Goal: Information Seeking & Learning: Understand process/instructions

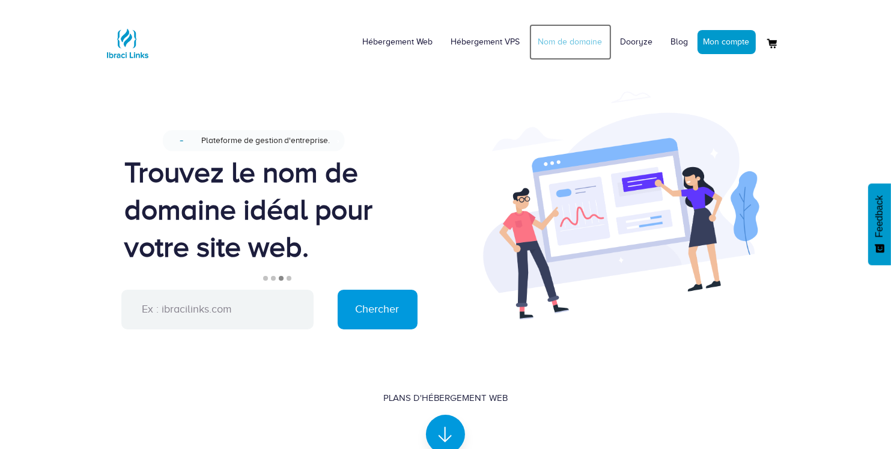
click at [559, 40] on link "Nom de domaine" at bounding box center [571, 42] width 82 height 36
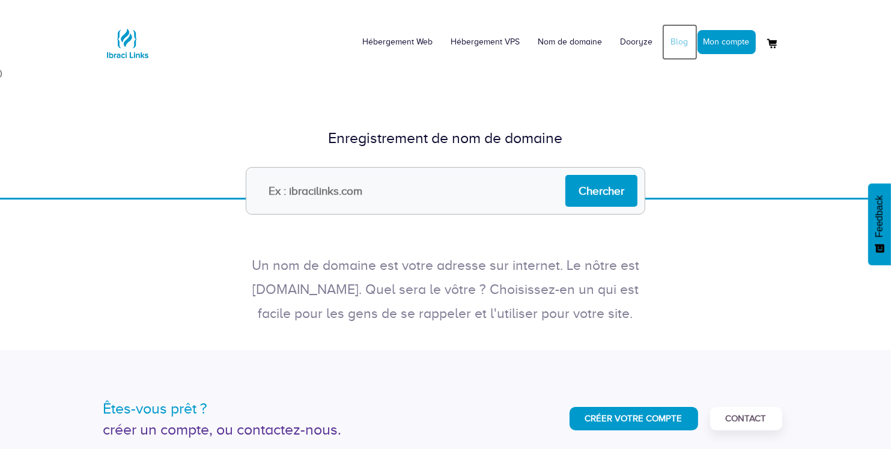
click at [674, 39] on link "Blog" at bounding box center [679, 42] width 35 height 36
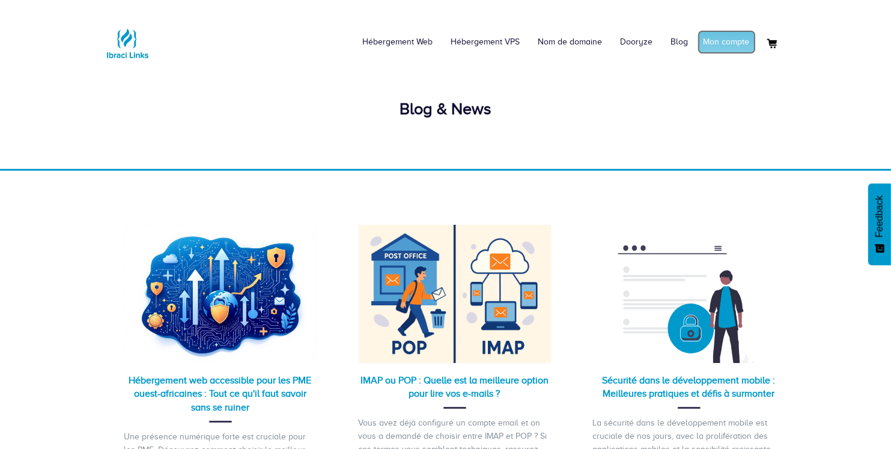
click at [717, 47] on link "Mon compte" at bounding box center [727, 42] width 58 height 24
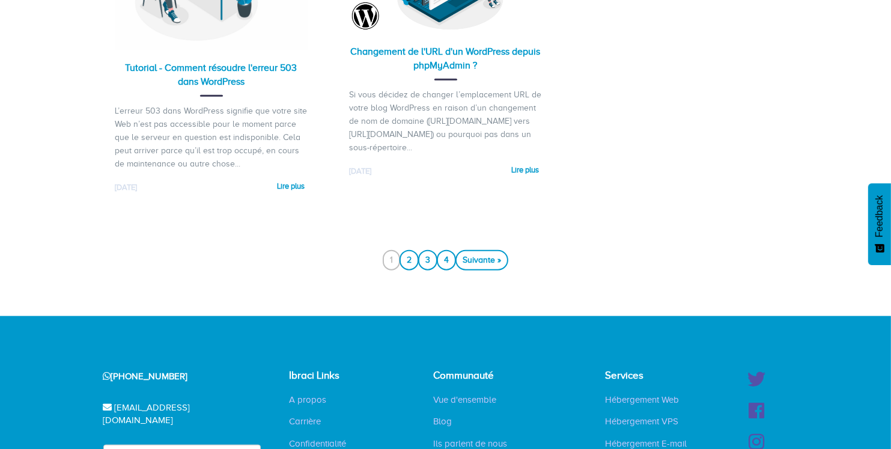
scroll to position [1269, 0]
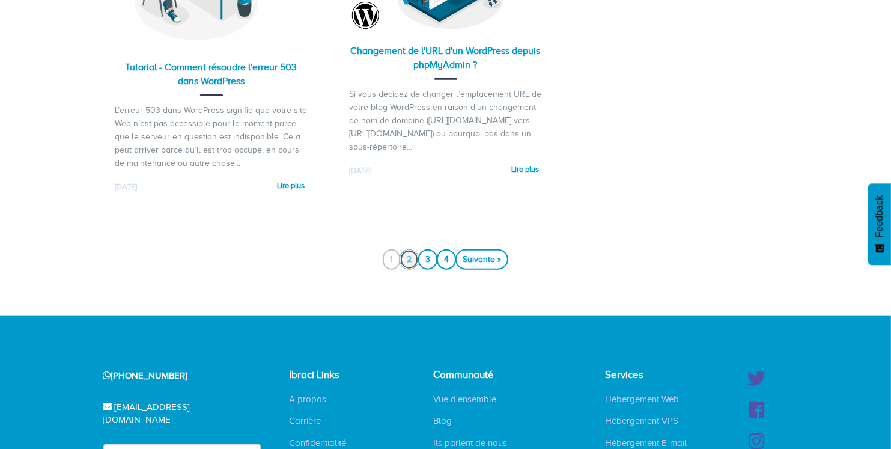
click at [403, 270] on link "2" at bounding box center [409, 259] width 19 height 20
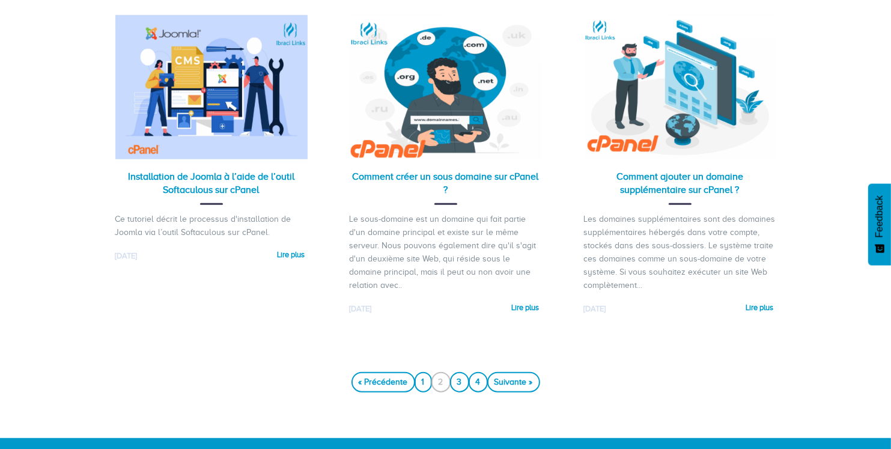
scroll to position [926, 0]
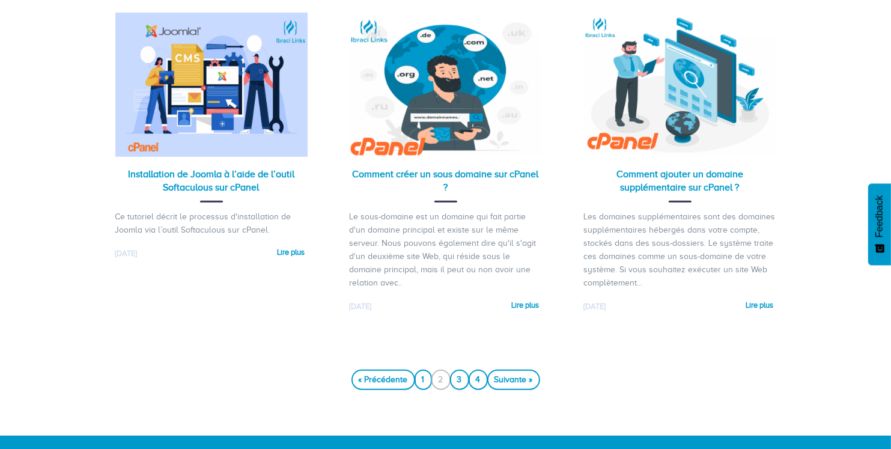
drag, startPoint x: 638, startPoint y: 214, endPoint x: 737, endPoint y: 273, distance: 115.1
click at [737, 273] on div "Les domaines supplémentaires sont des domaines supplémentaires hébergés dans vo…" at bounding box center [680, 249] width 192 height 79
click at [456, 379] on link "3" at bounding box center [459, 380] width 19 height 20
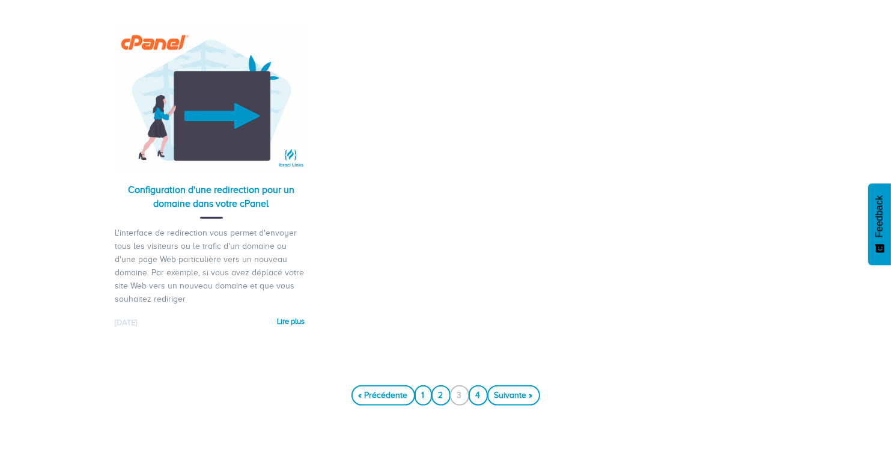
scroll to position [1274, 0]
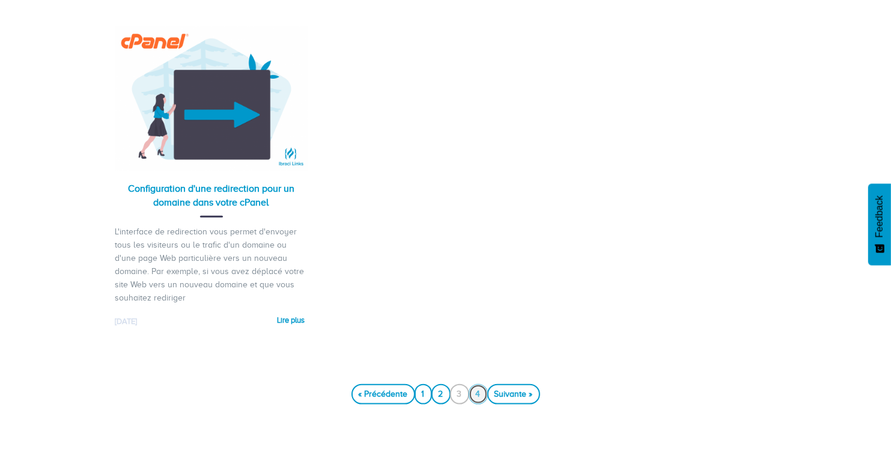
click at [482, 395] on link "4" at bounding box center [478, 394] width 19 height 20
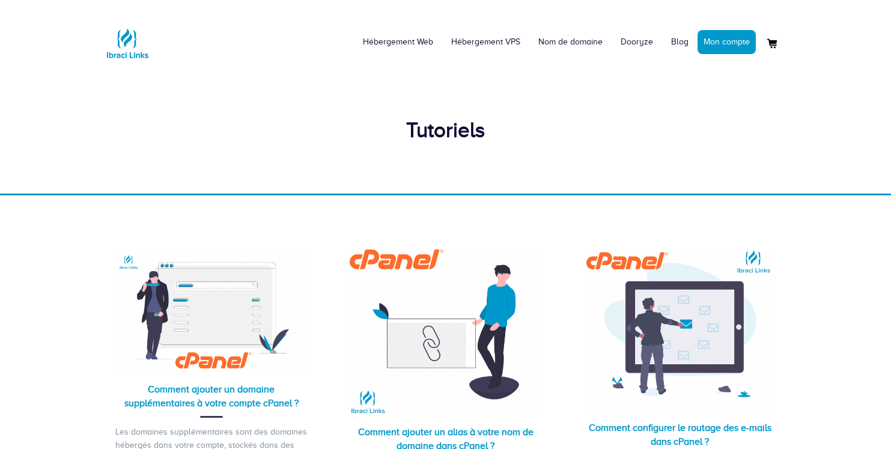
scroll to position [370, 0]
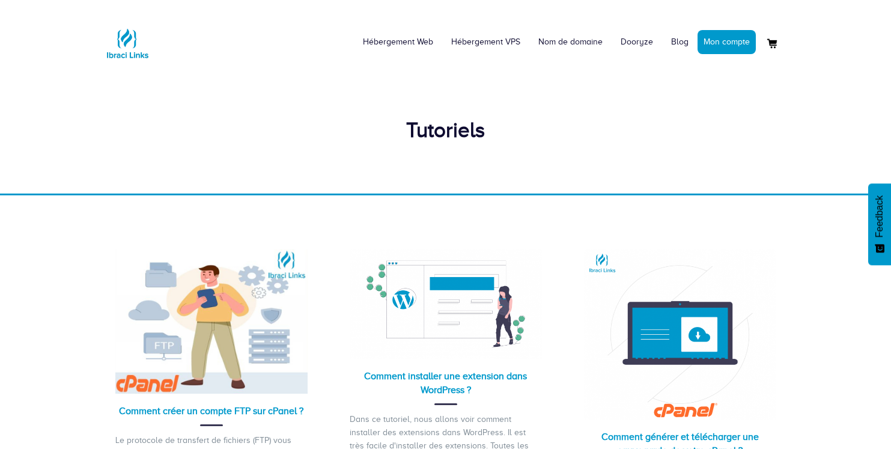
scroll to position [1274, 0]
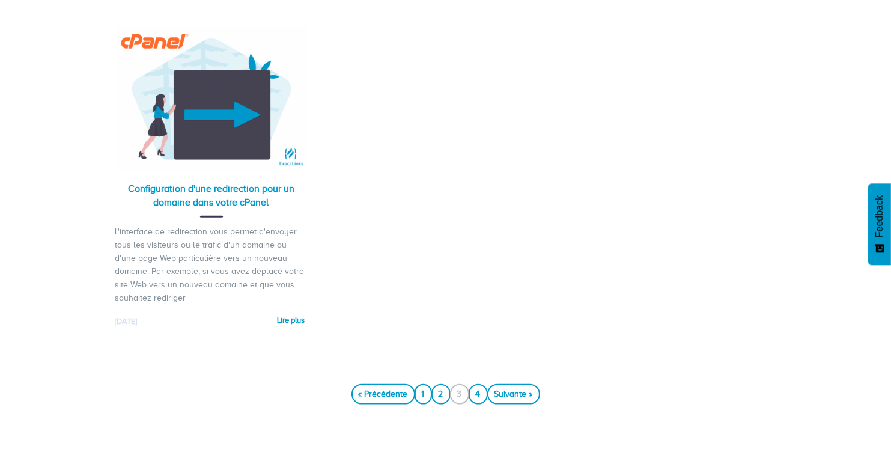
drag, startPoint x: 167, startPoint y: 234, endPoint x: 228, endPoint y: 298, distance: 89.3
click at [228, 298] on div "L'interface de redirection vous permet d'envoyer tous les visiteurs ou le trafi…" at bounding box center [211, 264] width 192 height 79
click at [224, 191] on link "Configuration d'une redirection pour un domaine dans votre cPanel" at bounding box center [211, 195] width 167 height 25
click at [478, 394] on link "4" at bounding box center [478, 394] width 19 height 20
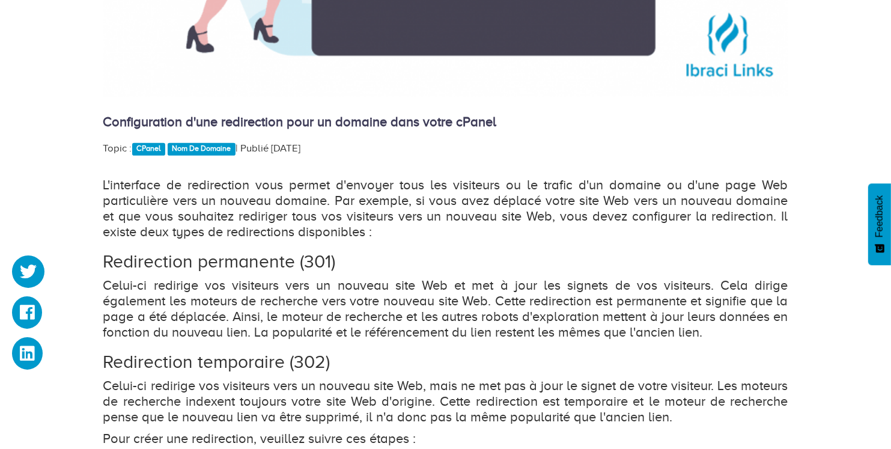
scroll to position [637, 0]
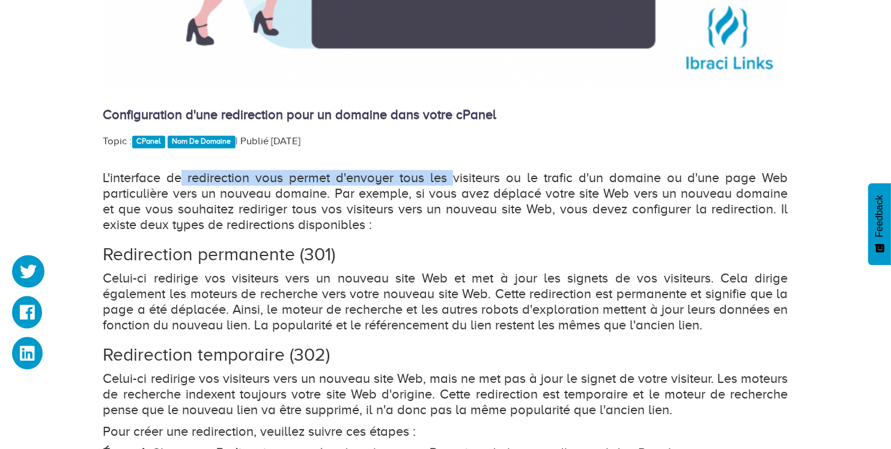
drag, startPoint x: 186, startPoint y: 181, endPoint x: 457, endPoint y: 171, distance: 271.9
click at [457, 171] on p "L'interface de redirection vous permet d'envoyer tous les visiteurs ou le trafi…" at bounding box center [445, 193] width 685 height 78
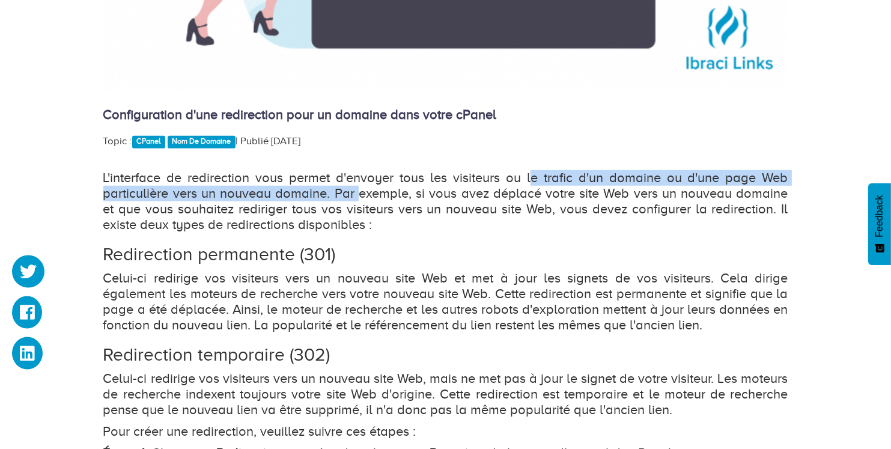
drag, startPoint x: 534, startPoint y: 180, endPoint x: 360, endPoint y: 192, distance: 174.1
click at [360, 192] on p "L'interface de redirection vous permet d'envoyer tous les visiteurs ou le trafi…" at bounding box center [445, 193] width 685 height 78
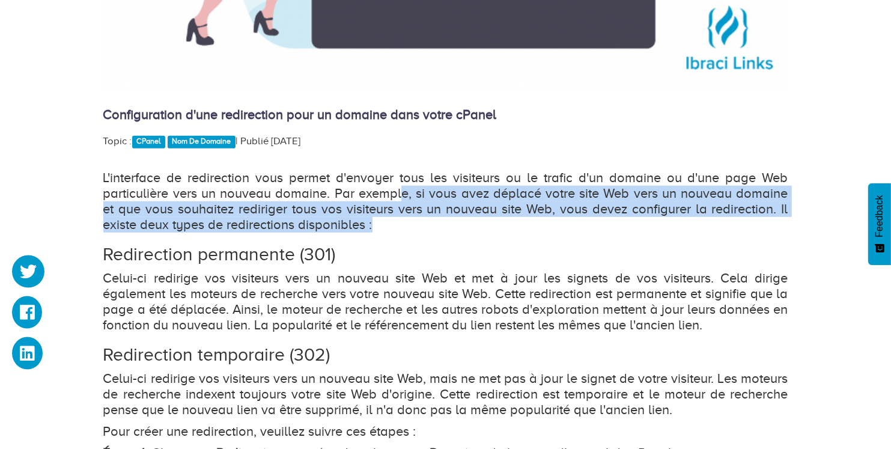
drag, startPoint x: 403, startPoint y: 197, endPoint x: 441, endPoint y: 217, distance: 43.3
click at [441, 217] on p "L'interface de redirection vous permet d'envoyer tous les visiteurs ou le trafi…" at bounding box center [445, 193] width 685 height 78
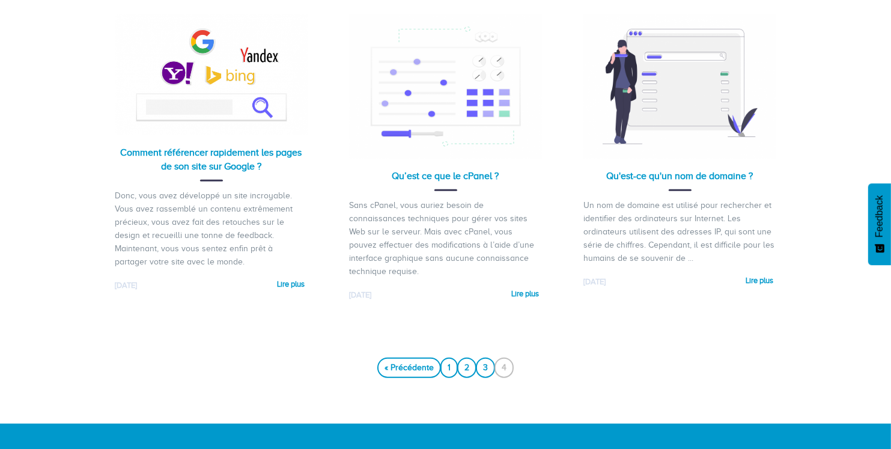
scroll to position [973, 0]
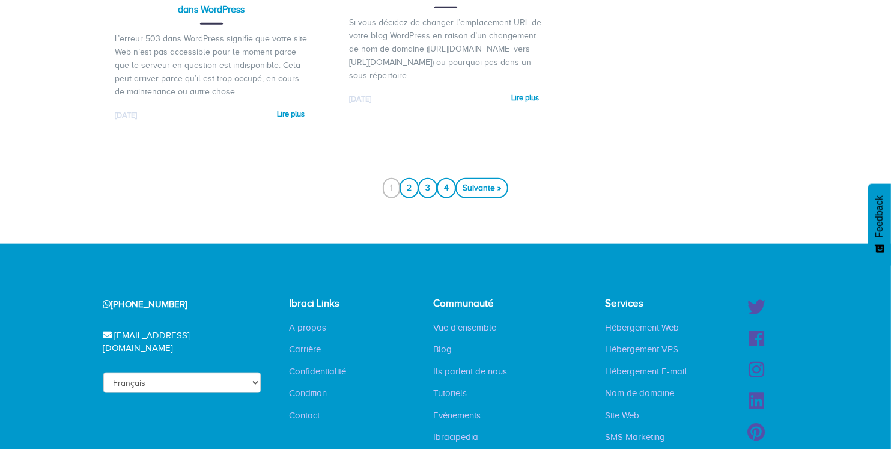
scroll to position [1461, 0]
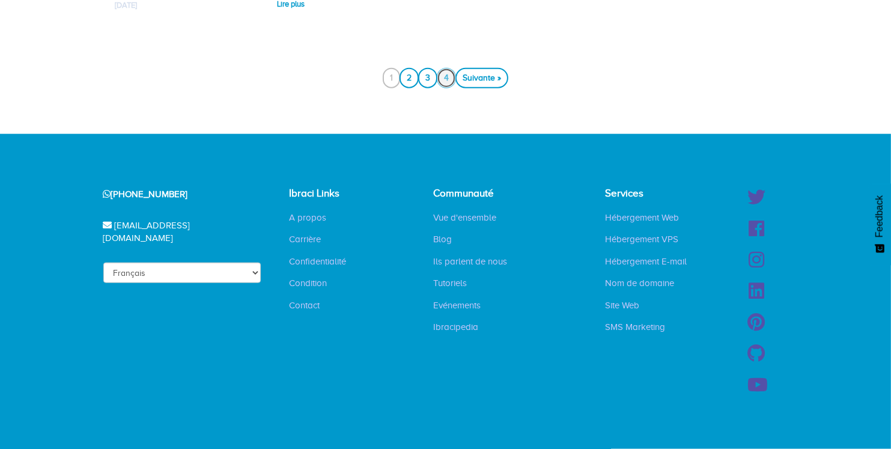
click at [448, 77] on link "4" at bounding box center [446, 78] width 19 height 20
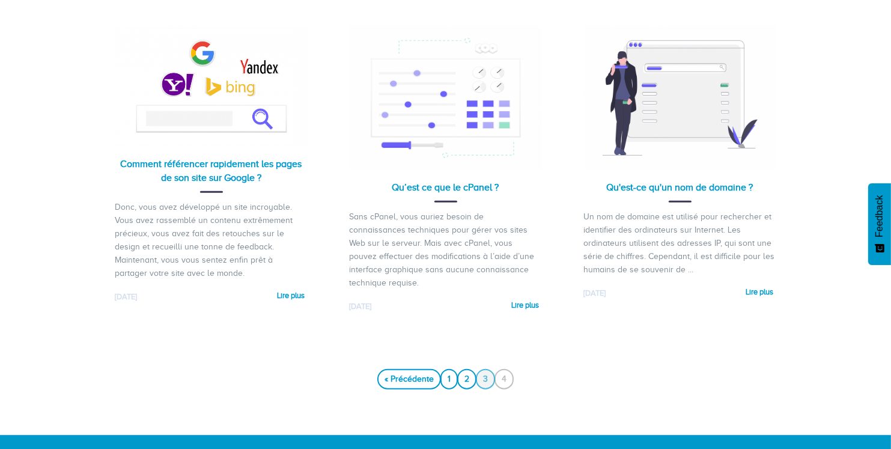
scroll to position [955, 0]
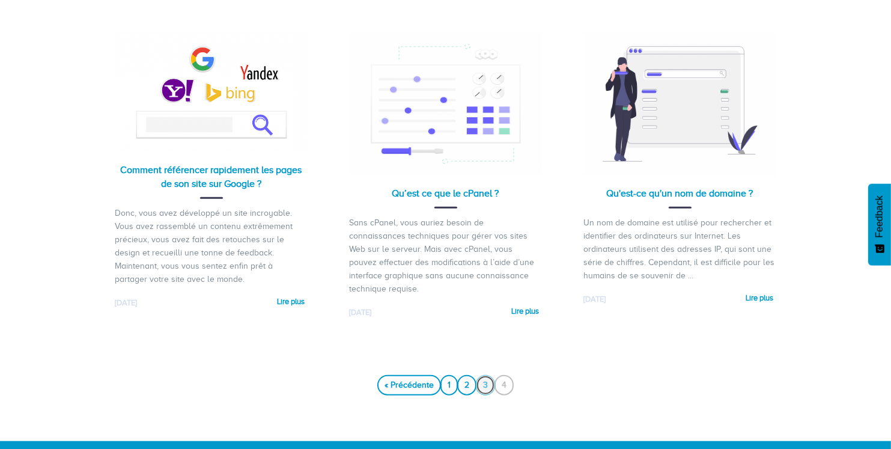
click at [494, 374] on link "3" at bounding box center [485, 384] width 19 height 20
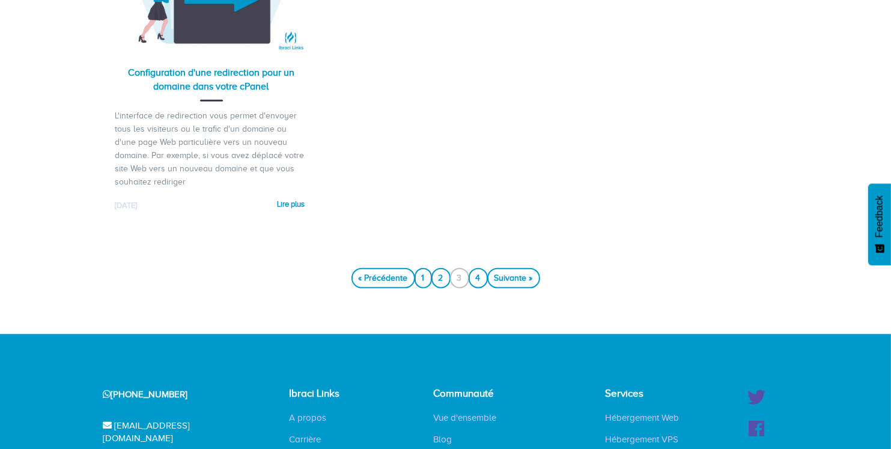
scroll to position [1386, 0]
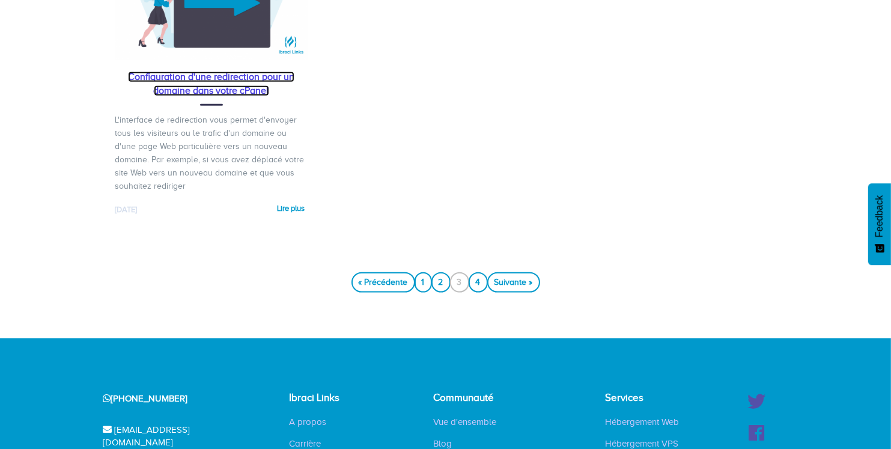
click at [147, 82] on link "Configuration d'une redirection pour un domaine dans votre cPanel" at bounding box center [211, 84] width 167 height 25
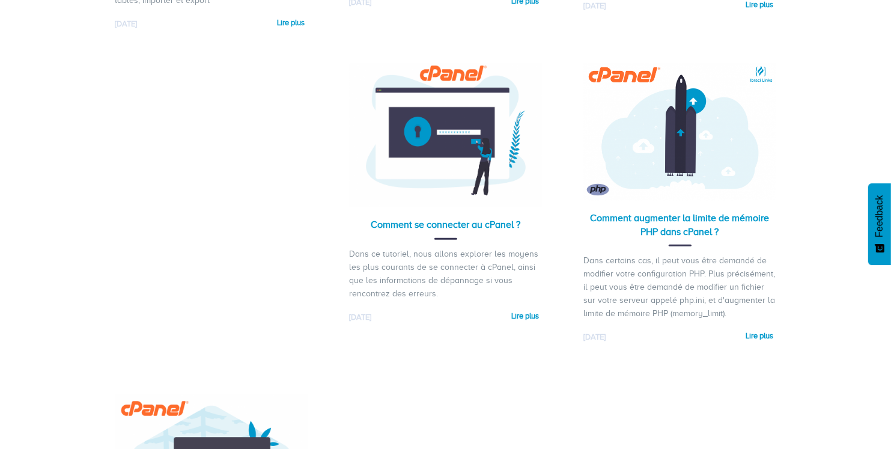
scroll to position [909, 0]
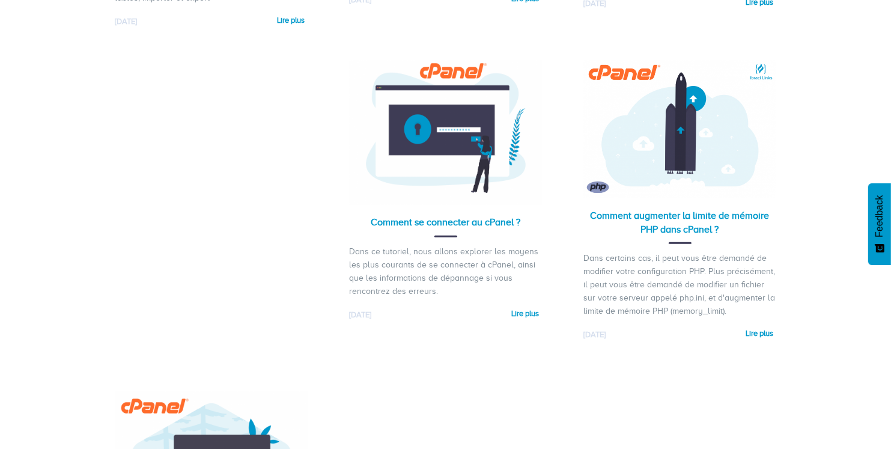
click at [367, 259] on div "Dans ce tutoriel, nous allons explorer les moyens les plus courants de se conne…" at bounding box center [446, 271] width 192 height 53
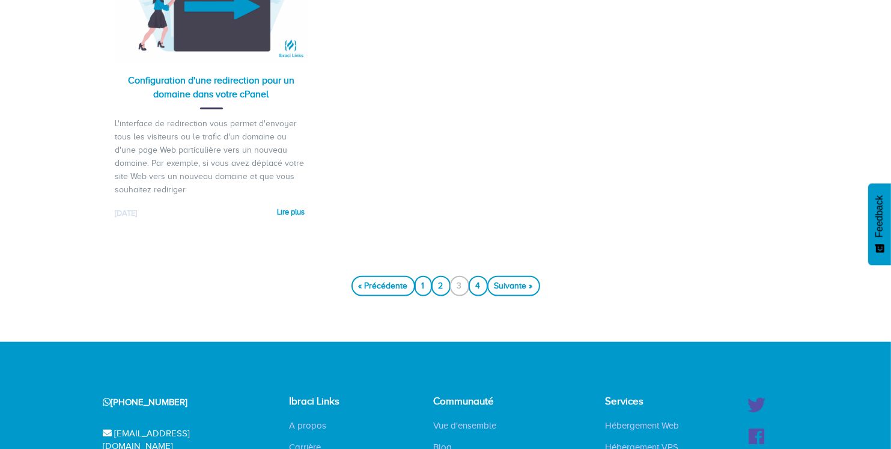
scroll to position [1383, 0]
